Goal: Entertainment & Leisure: Consume media (video, audio)

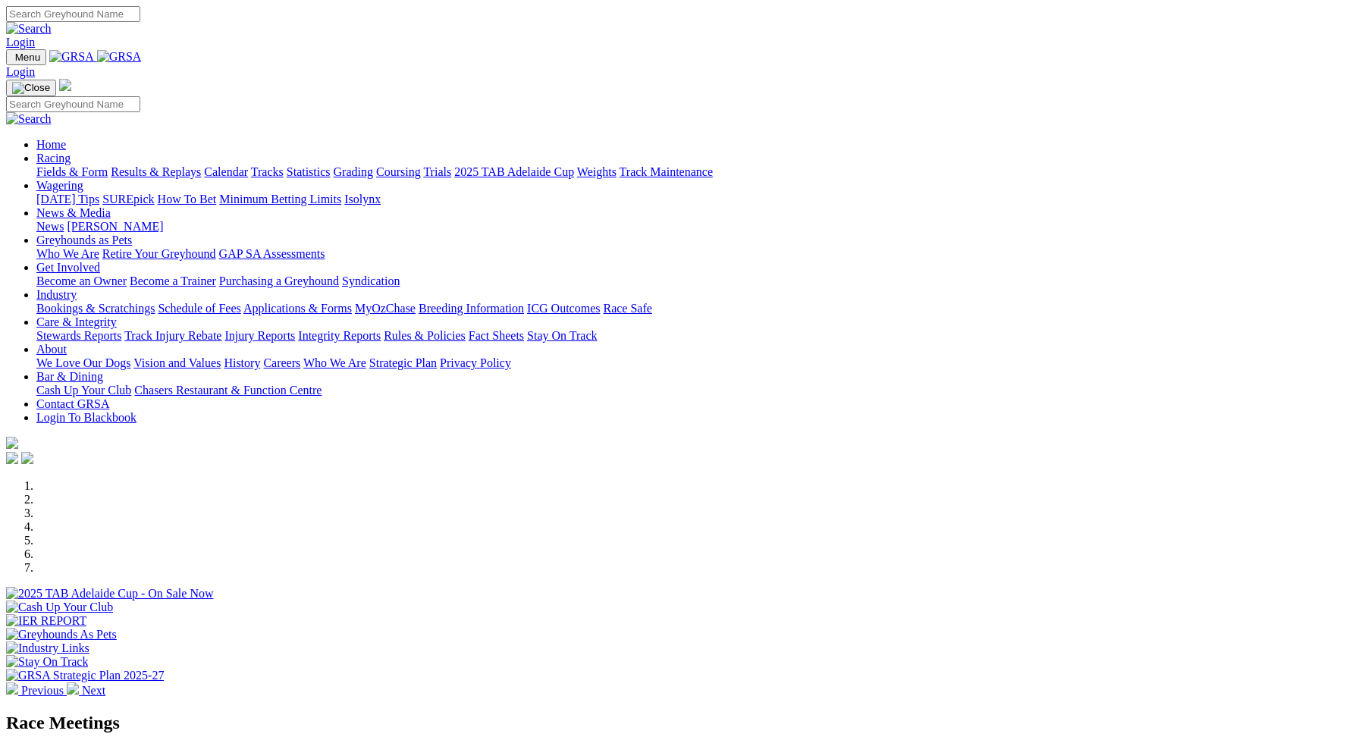
click at [71, 152] on link "Racing" at bounding box center [53, 158] width 34 height 13
click at [108, 165] on link "Fields & Form" at bounding box center [71, 171] width 71 height 13
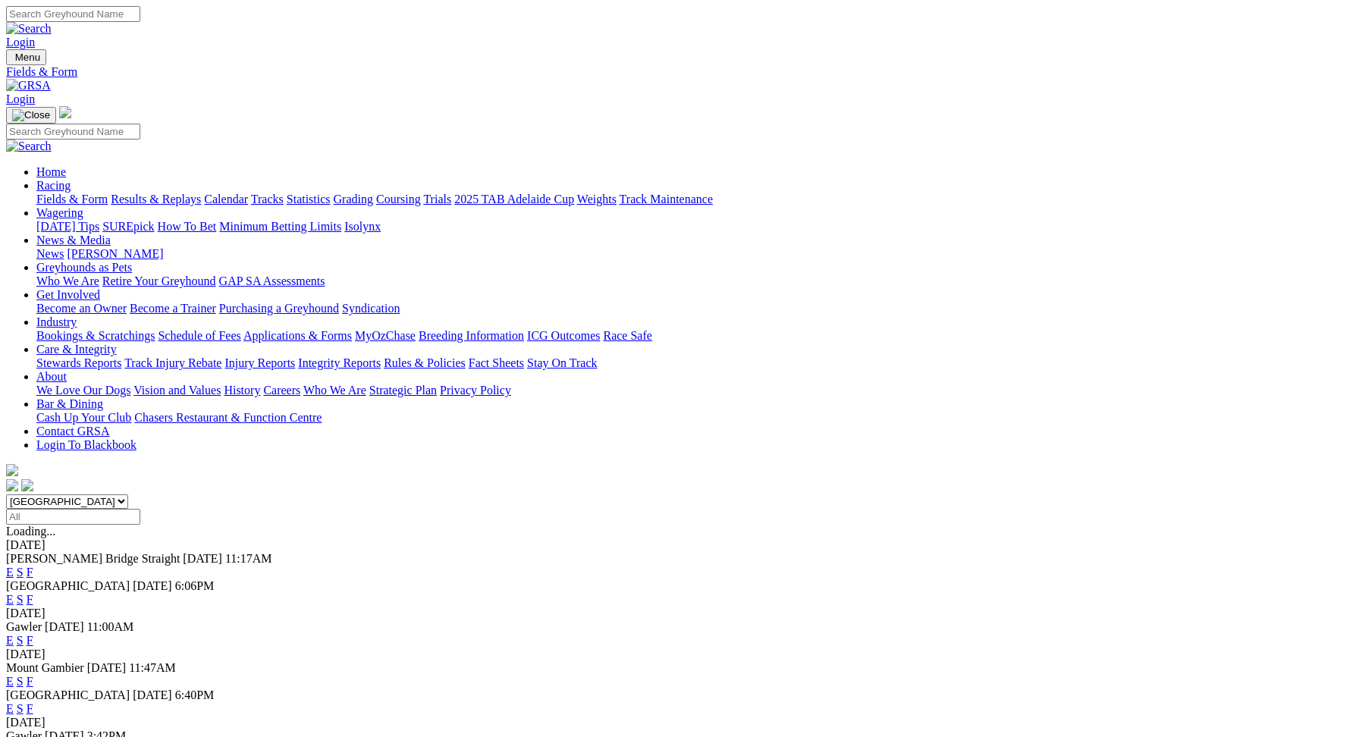
click at [128, 495] on select "South Australia New South Wales Northern Territory Queensland Tasmania Victoria…" at bounding box center [67, 502] width 122 height 14
select select "QLD"
click at [14, 593] on link "E" at bounding box center [10, 599] width 8 height 13
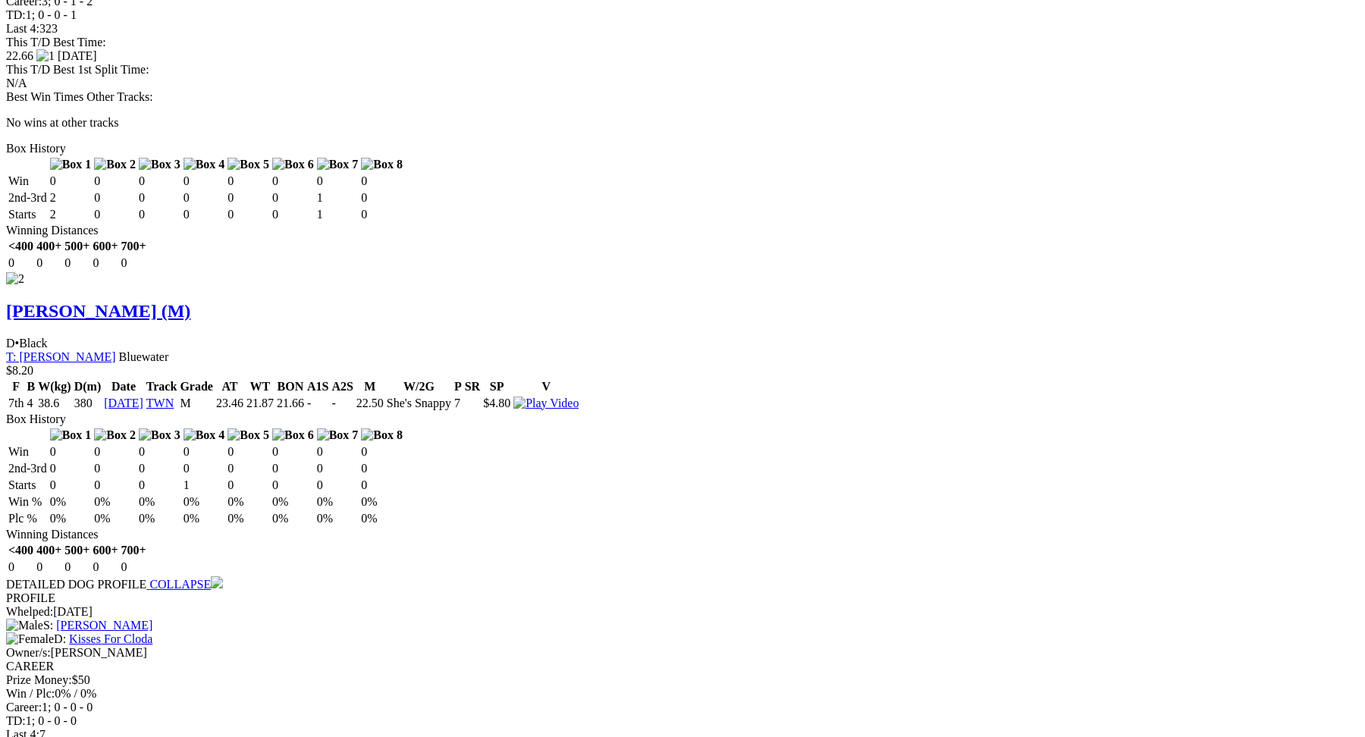
scroll to position [1891, 0]
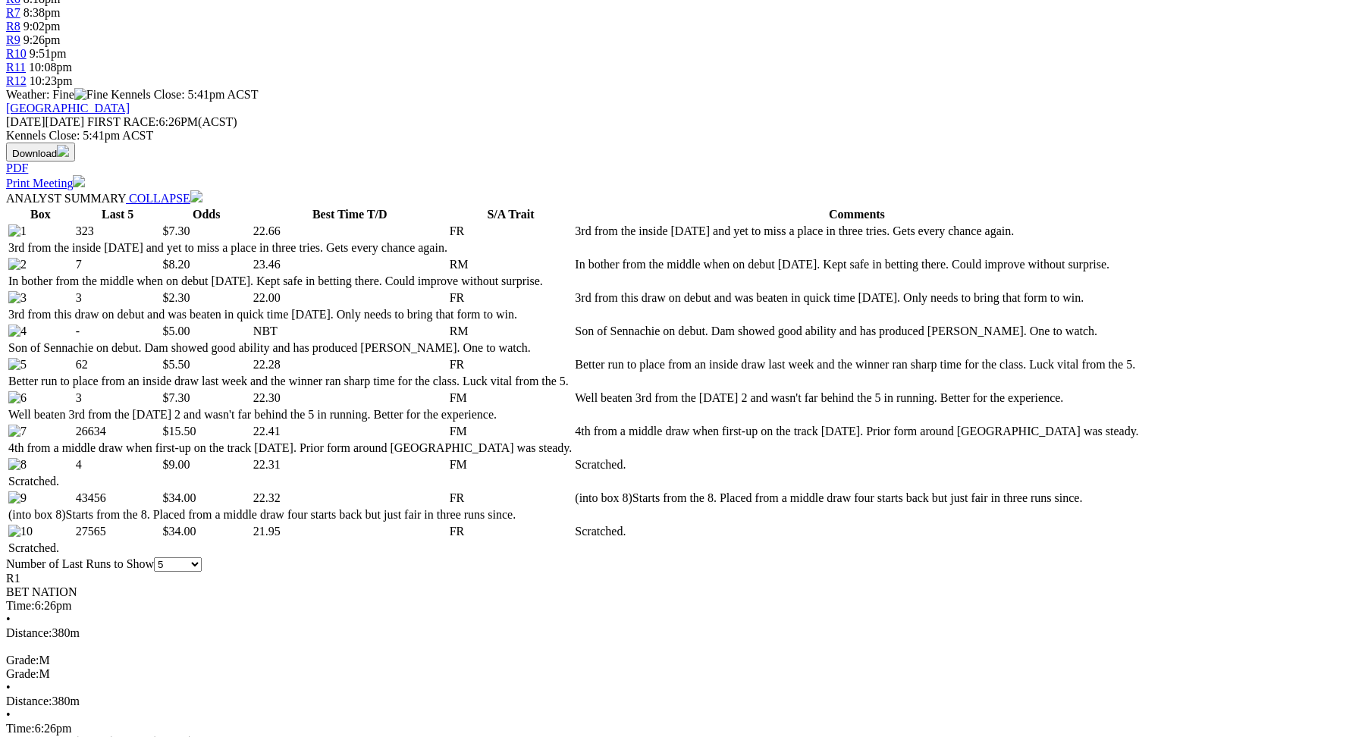
scroll to position [0, 0]
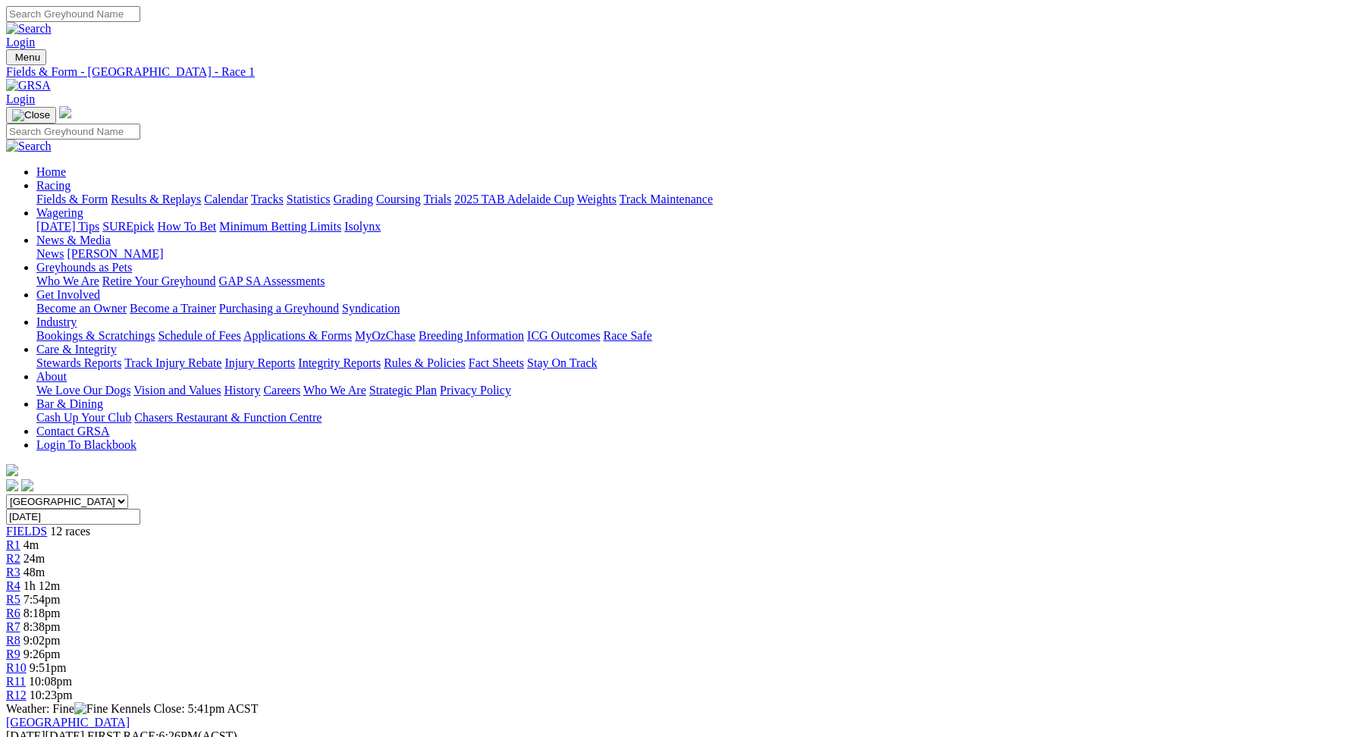
click at [20, 580] on span "R4" at bounding box center [13, 586] width 14 height 13
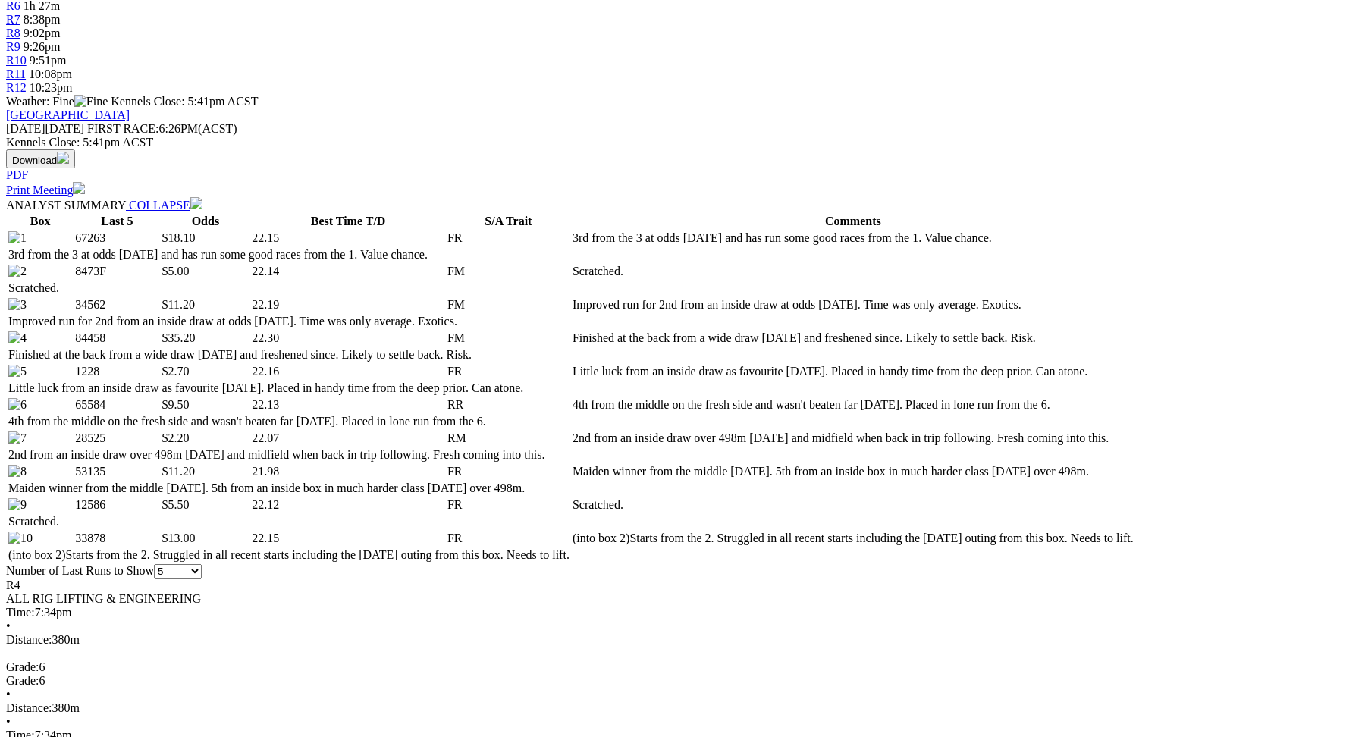
drag, startPoint x: 859, startPoint y: 394, endPoint x: 694, endPoint y: 316, distance: 183.2
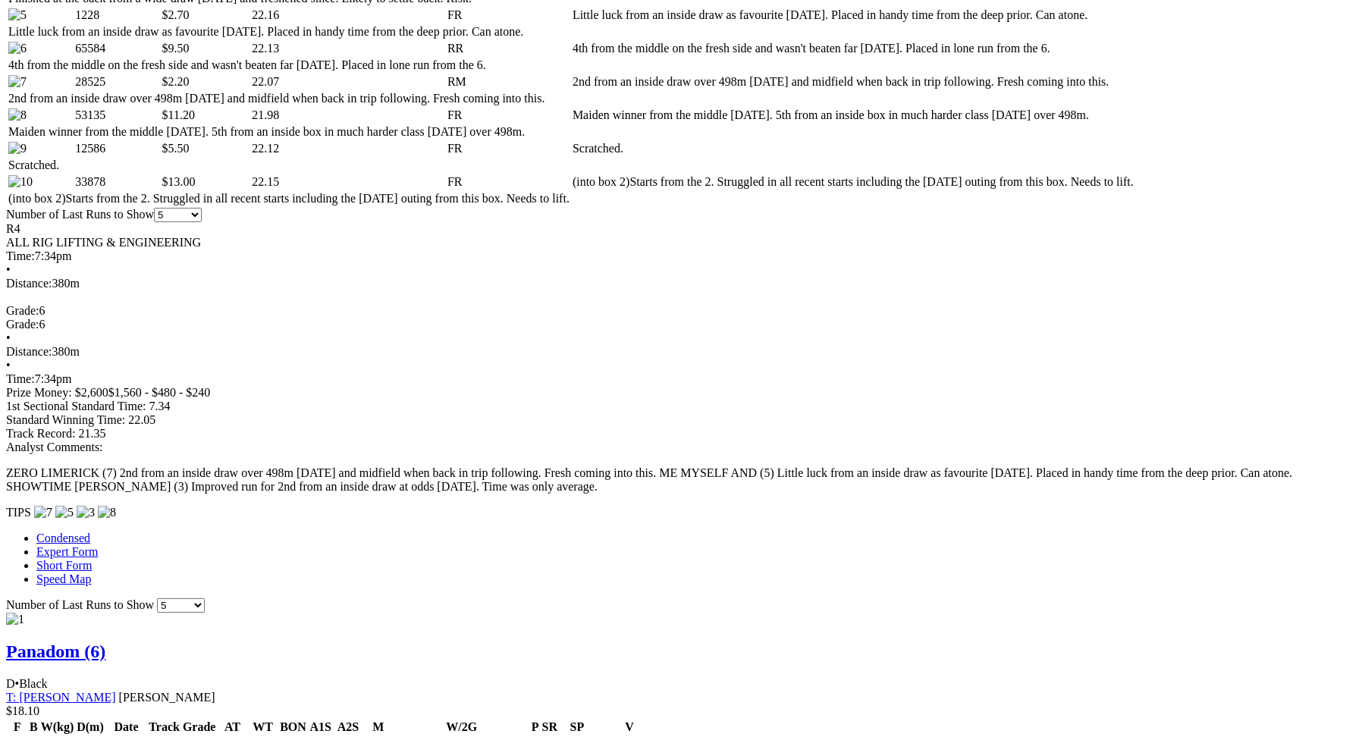
scroll to position [1081, 0]
